Goal: Task Accomplishment & Management: Manage account settings

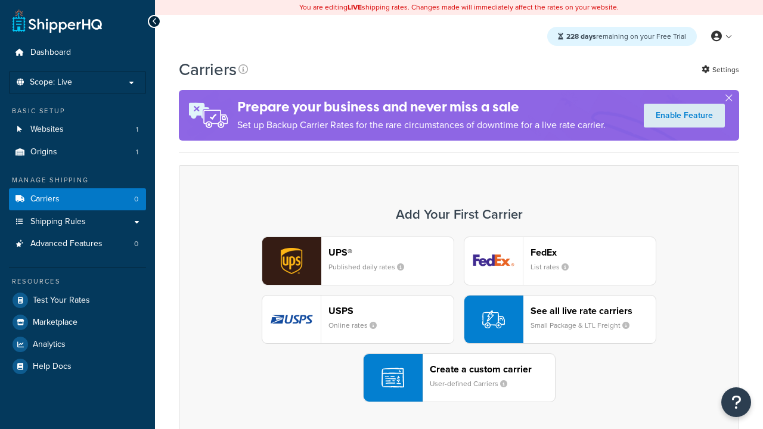
click at [459, 320] on div "UPS® Published daily rates FedEx List rates USPS Online rates See all live rate…" at bounding box center [458, 320] width 535 height 166
click at [593, 252] on header "FedEx" at bounding box center [593, 252] width 125 height 11
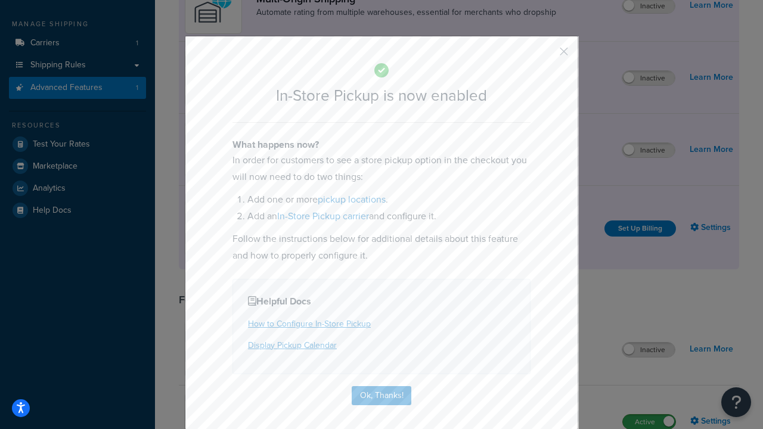
scroll to position [202, 0]
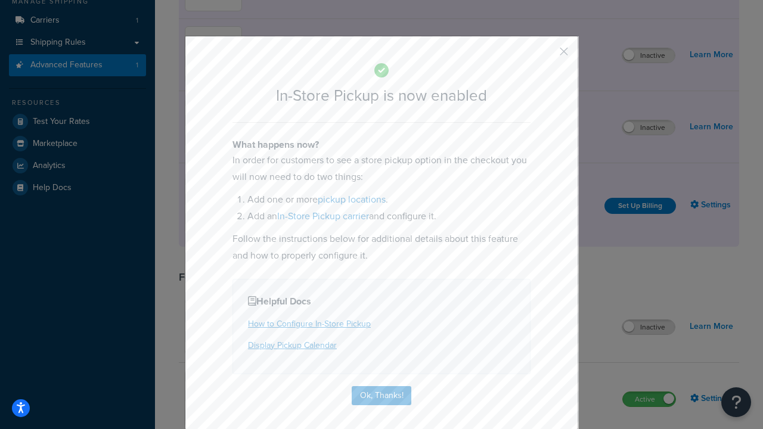
click at [546, 55] on button "button" at bounding box center [546, 55] width 3 height 3
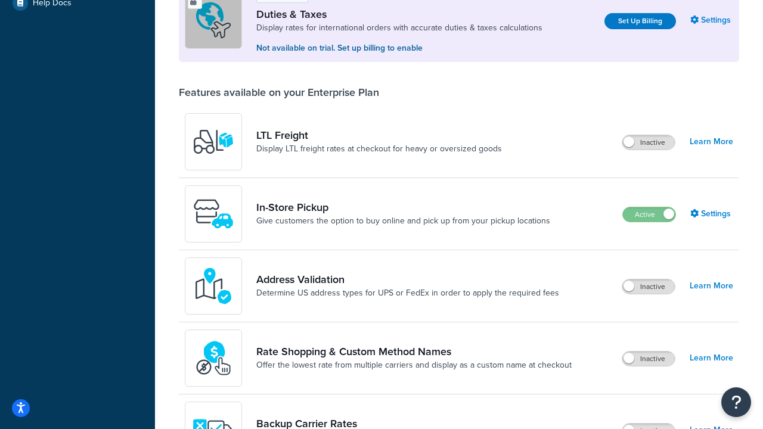
scroll to position [364, 0]
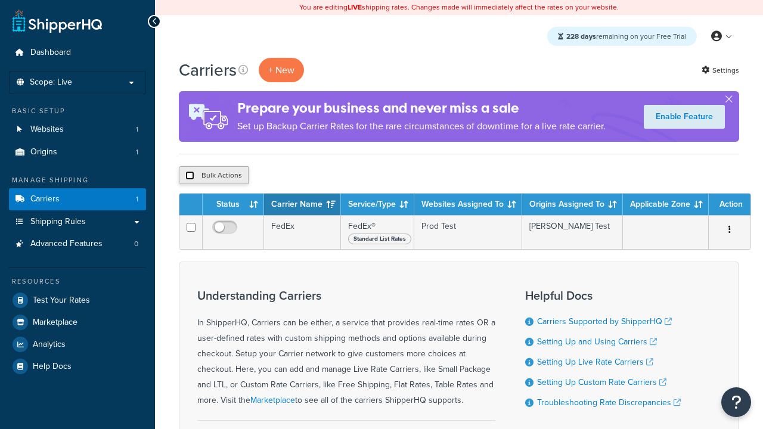
click at [190, 176] on input "checkbox" at bounding box center [189, 175] width 9 height 9
checkbox input "true"
click at [0, 0] on button "Delete" at bounding box center [0, 0] width 0 height 0
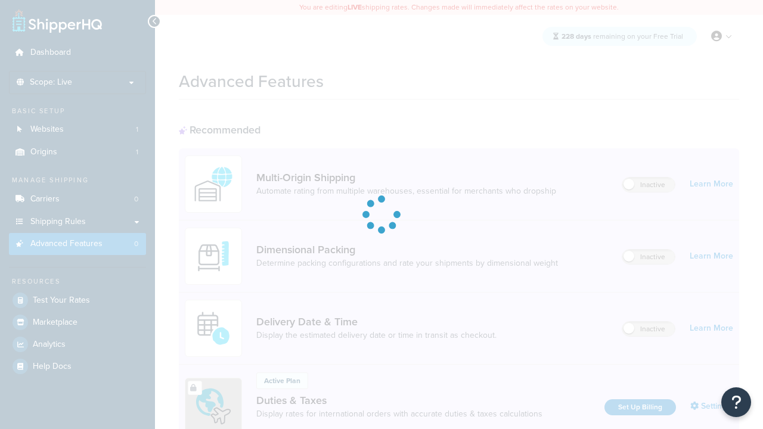
scroll to position [42, 0]
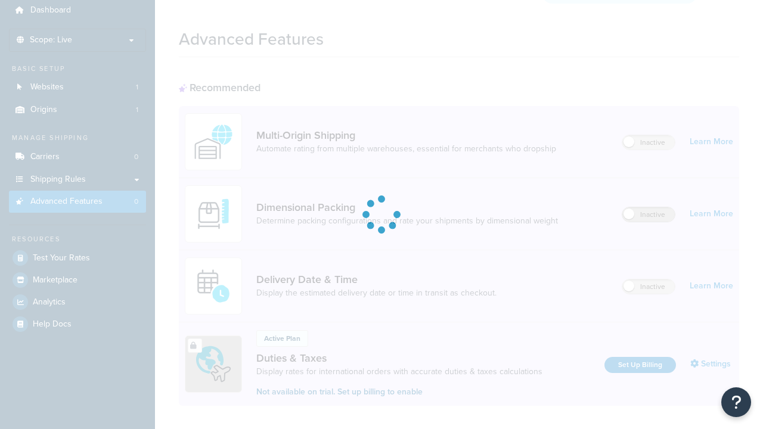
click at [649, 207] on label "Inactive" at bounding box center [648, 214] width 52 height 14
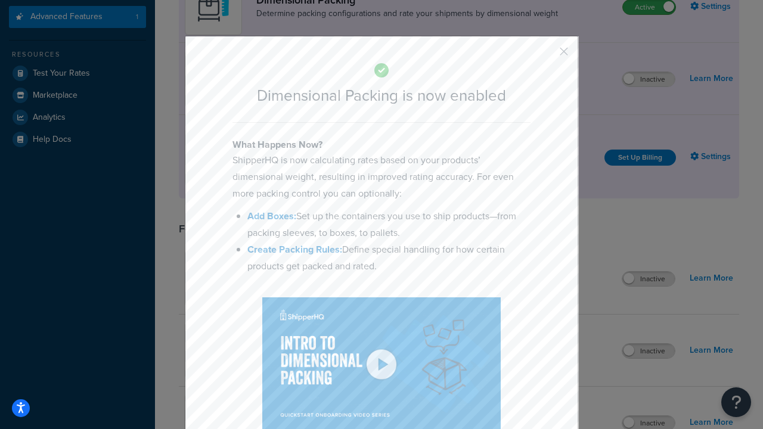
scroll to position [272, 0]
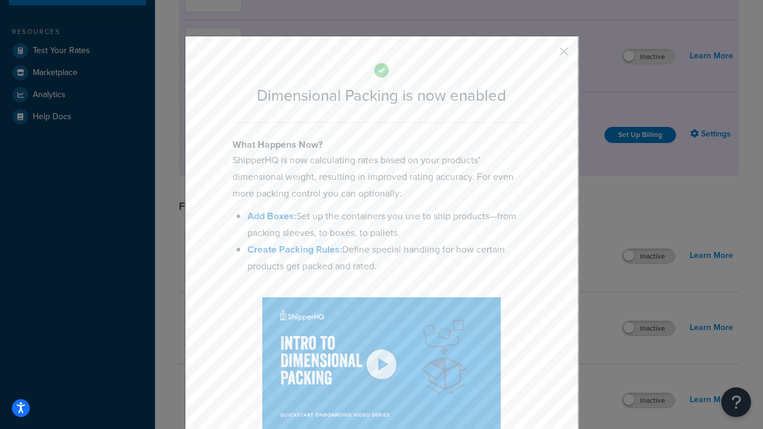
click at [546, 55] on button "button" at bounding box center [546, 55] width 3 height 3
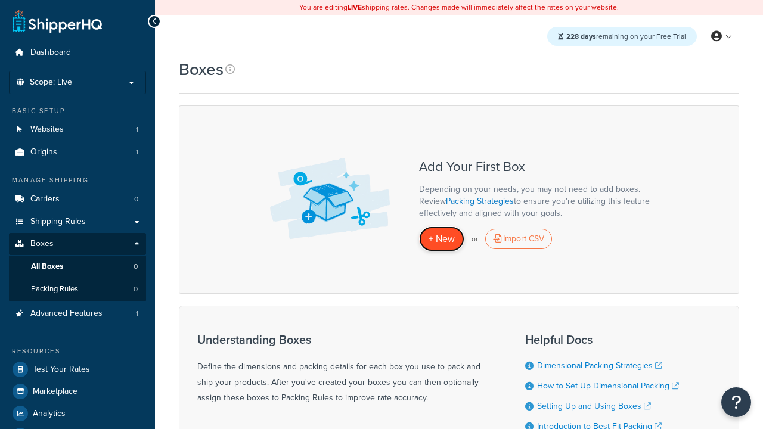
click at [442, 239] on span "+ New" at bounding box center [442, 239] width 26 height 14
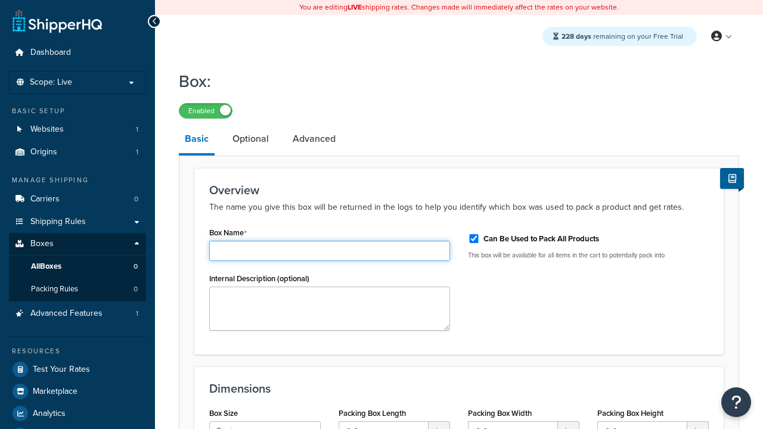
type input "Box1"
select select "usps_small"
type input "8.5"
type input "5"
type input "1.5"
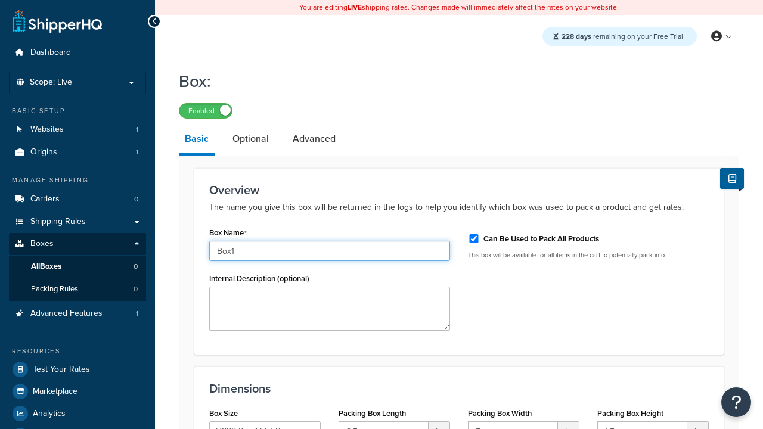
type input "Box1"
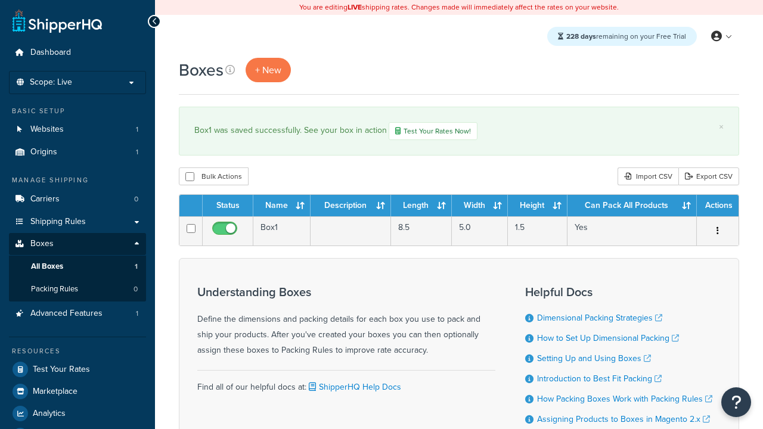
click at [228, 207] on th "Status" at bounding box center [228, 205] width 51 height 21
click at [282, 207] on th "Name" at bounding box center [281, 205] width 57 height 21
click at [351, 207] on th "Description" at bounding box center [351, 205] width 80 height 21
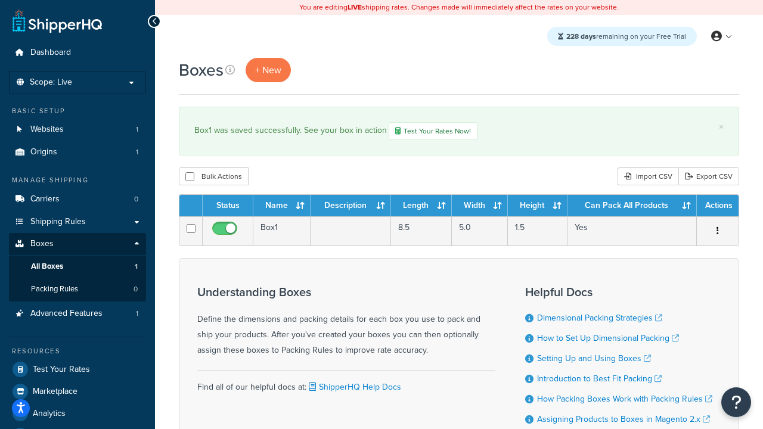
click at [351, 207] on th "Description" at bounding box center [351, 205] width 80 height 21
click at [422, 207] on th "Length" at bounding box center [421, 205] width 61 height 21
click at [480, 207] on th "Width" at bounding box center [480, 205] width 56 height 21
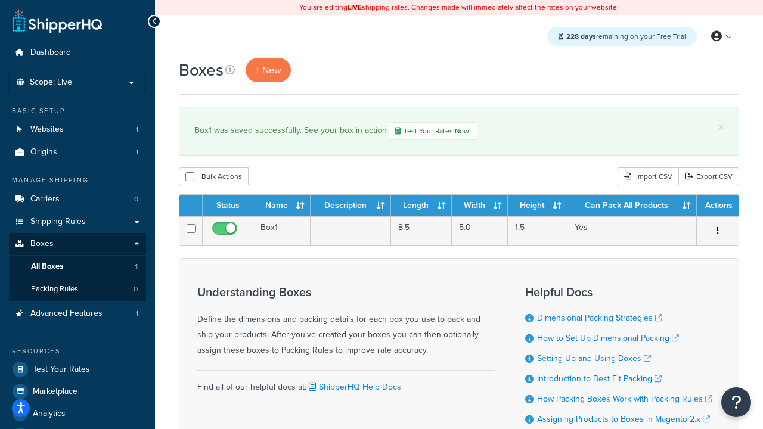
click at [538, 207] on th "Height" at bounding box center [538, 205] width 60 height 21
click at [632, 207] on th "Can Pack All Products" at bounding box center [632, 205] width 129 height 21
click at [717, 207] on th "Actions" at bounding box center [718, 205] width 42 height 21
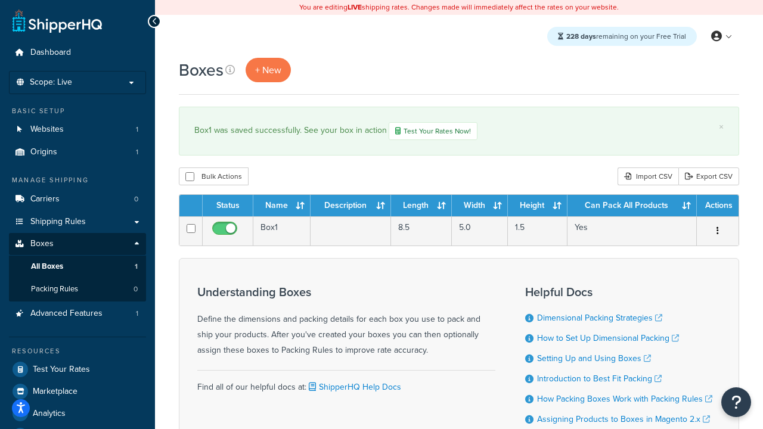
click at [717, 207] on th "Actions" at bounding box center [718, 205] width 42 height 21
click at [190, 178] on input "checkbox" at bounding box center [189, 176] width 9 height 9
checkbox input "true"
click at [0, 0] on button "Delete" at bounding box center [0, 0] width 0 height 0
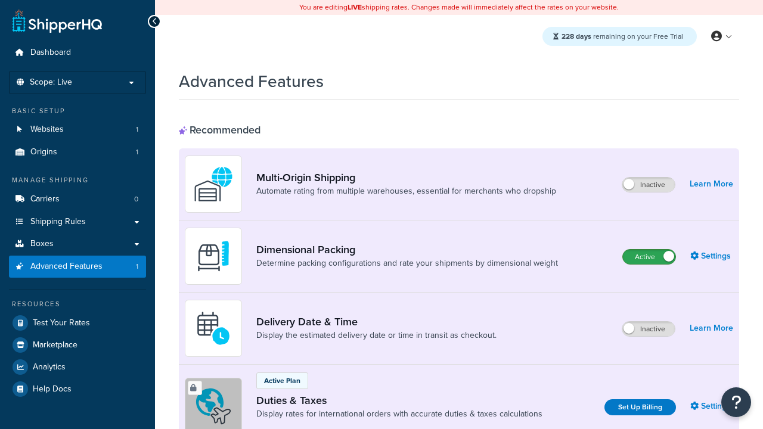
click at [649, 250] on label "Active" at bounding box center [649, 257] width 52 height 14
